Goal: Use online tool/utility: Utilize a website feature to perform a specific function

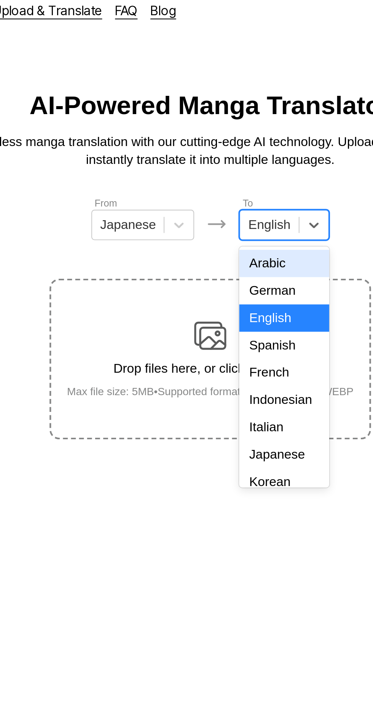
click at [221, 193] on div "Indonesian" at bounding box center [221, 196] width 42 height 13
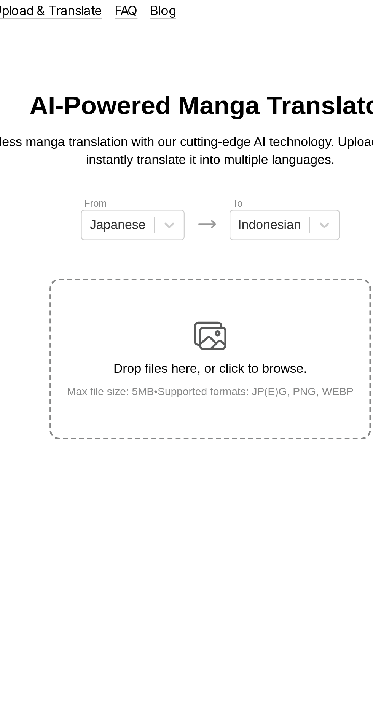
click at [204, 159] on div "Drop files here, or click to browse. Max file size: 5MB • Supported formats: JP…" at bounding box center [187, 177] width 148 height 37
click at [0, 0] on input "Drop files here, or click to browse. Max file size: 5MB • Supported formats: JP…" at bounding box center [0, 0] width 0 height 0
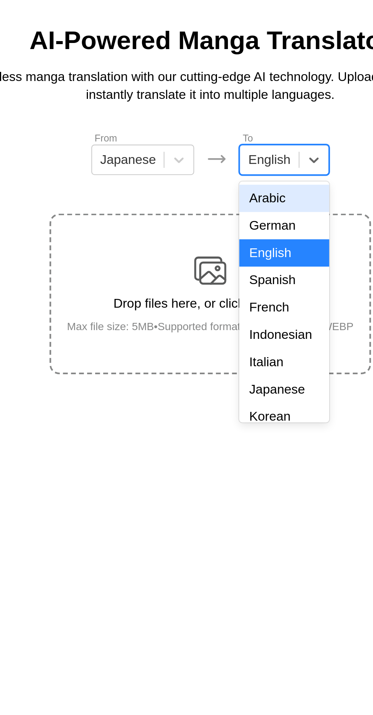
click at [227, 199] on div "Indonesian" at bounding box center [221, 196] width 42 height 13
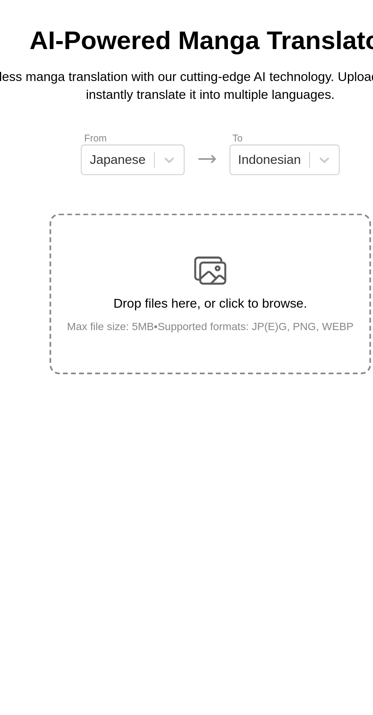
click at [188, 159] on img at bounding box center [186, 166] width 15 height 15
click at [0, 0] on input "Drop files here, or click to browse. Max file size: 5MB • Supported formats: JP…" at bounding box center [0, 0] width 0 height 0
